Goal: Task Accomplishment & Management: Manage account settings

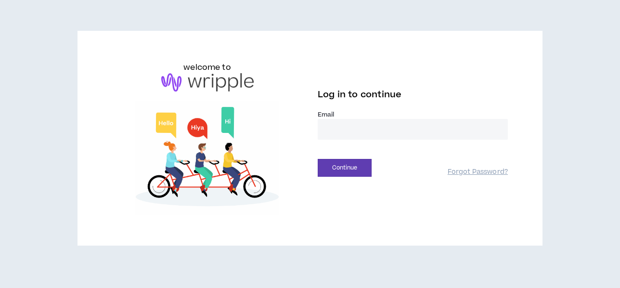
click at [359, 126] on input "email" at bounding box center [413, 129] width 190 height 21
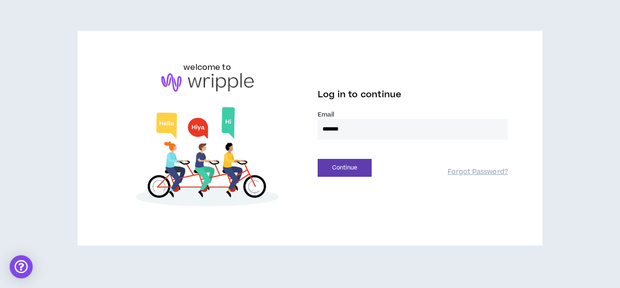
type input "**********"
click at [353, 168] on button "Continue" at bounding box center [345, 168] width 54 height 18
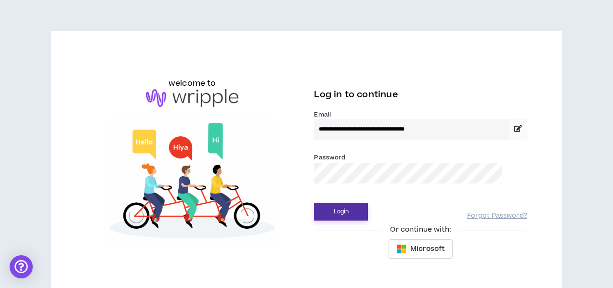
click at [314, 203] on button "Login" at bounding box center [341, 212] width 54 height 18
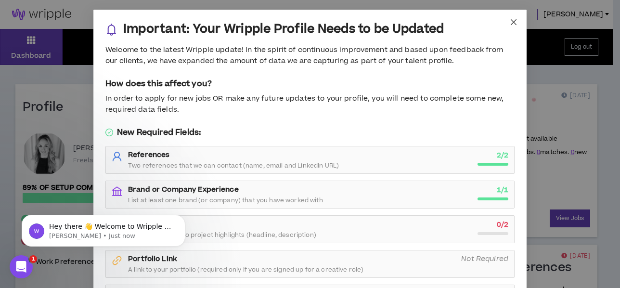
click at [510, 22] on icon "close" at bounding box center [514, 22] width 8 height 8
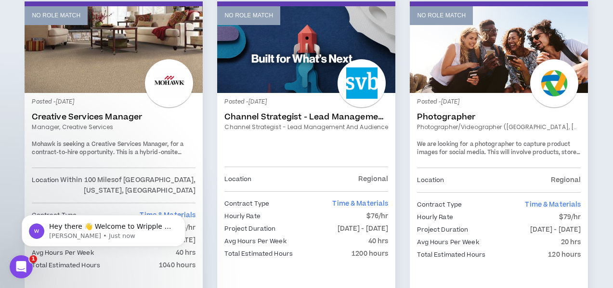
scroll to position [578, 0]
